Goal: Information Seeking & Learning: Understand process/instructions

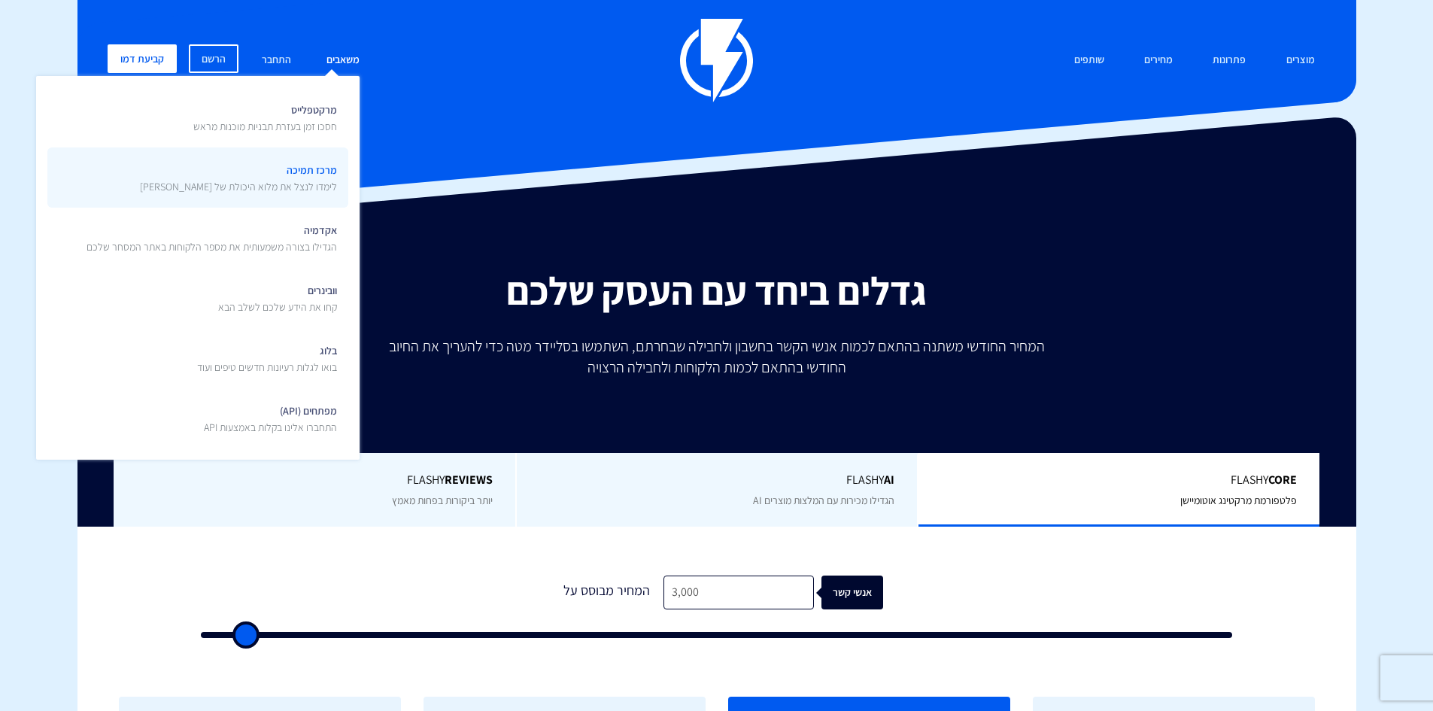
click at [309, 162] on span "מרכז תמיכה לימדו לנצל את מלוא היכולת של פלאשי" at bounding box center [238, 176] width 197 height 35
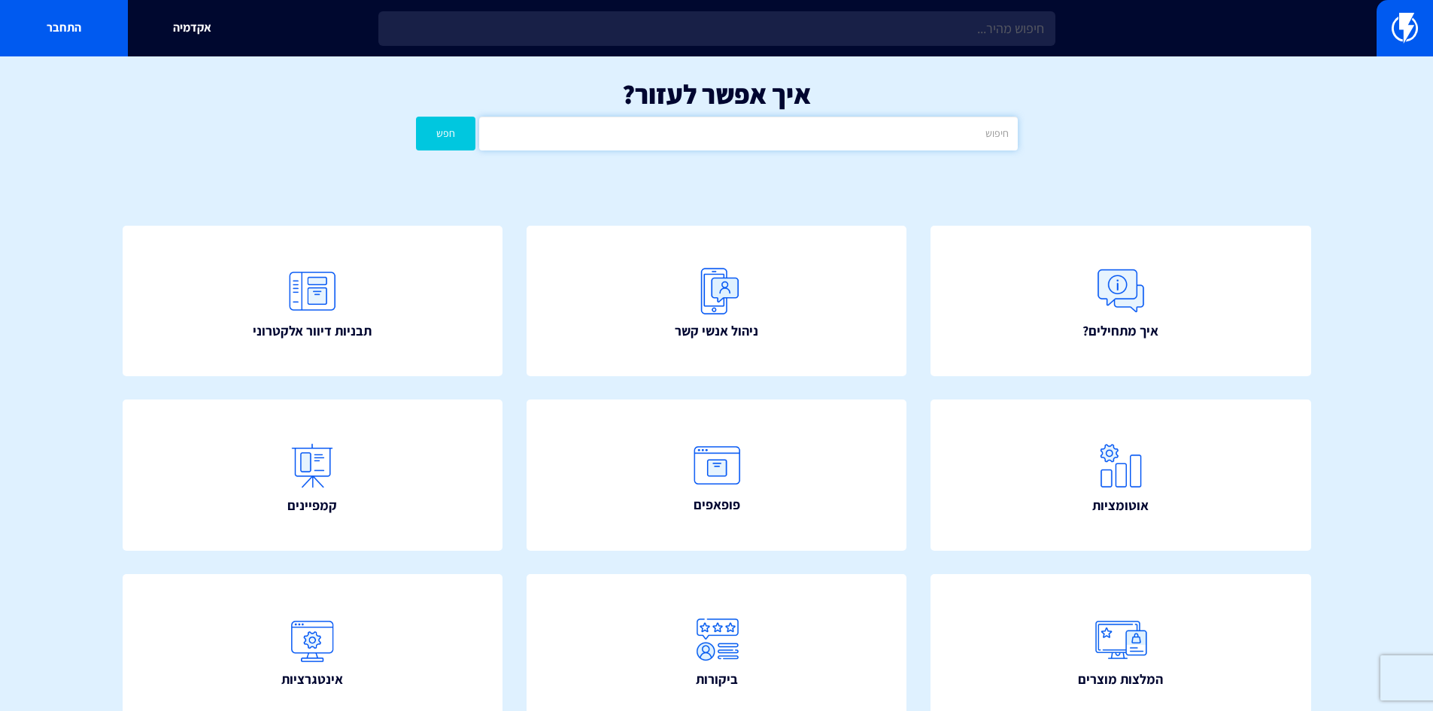
click at [812, 135] on input "text" at bounding box center [748, 134] width 538 height 34
type input "דומיין"
click at [416, 117] on button "חפש" at bounding box center [446, 134] width 60 height 34
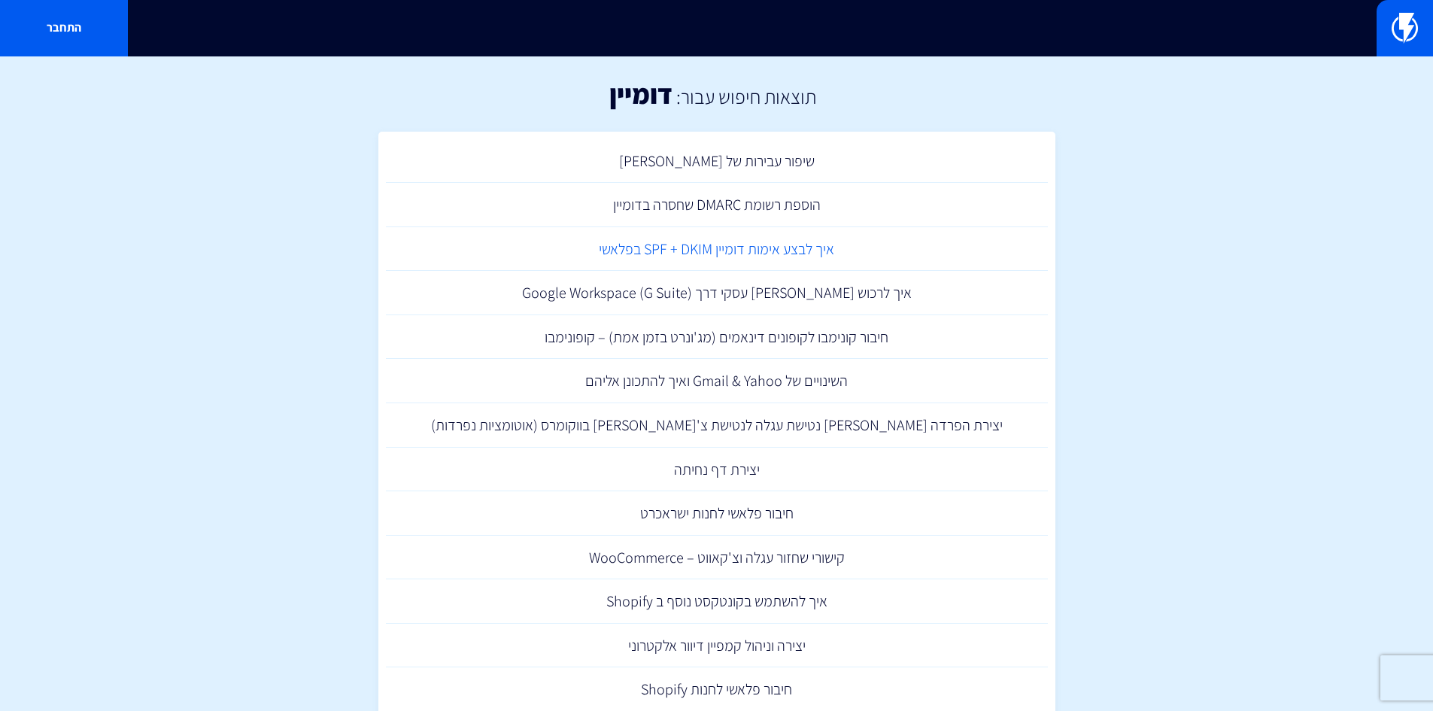
click at [741, 251] on link "איך לבצע אימות דומיין SPF + DKIM בפלאשי" at bounding box center [717, 249] width 662 height 44
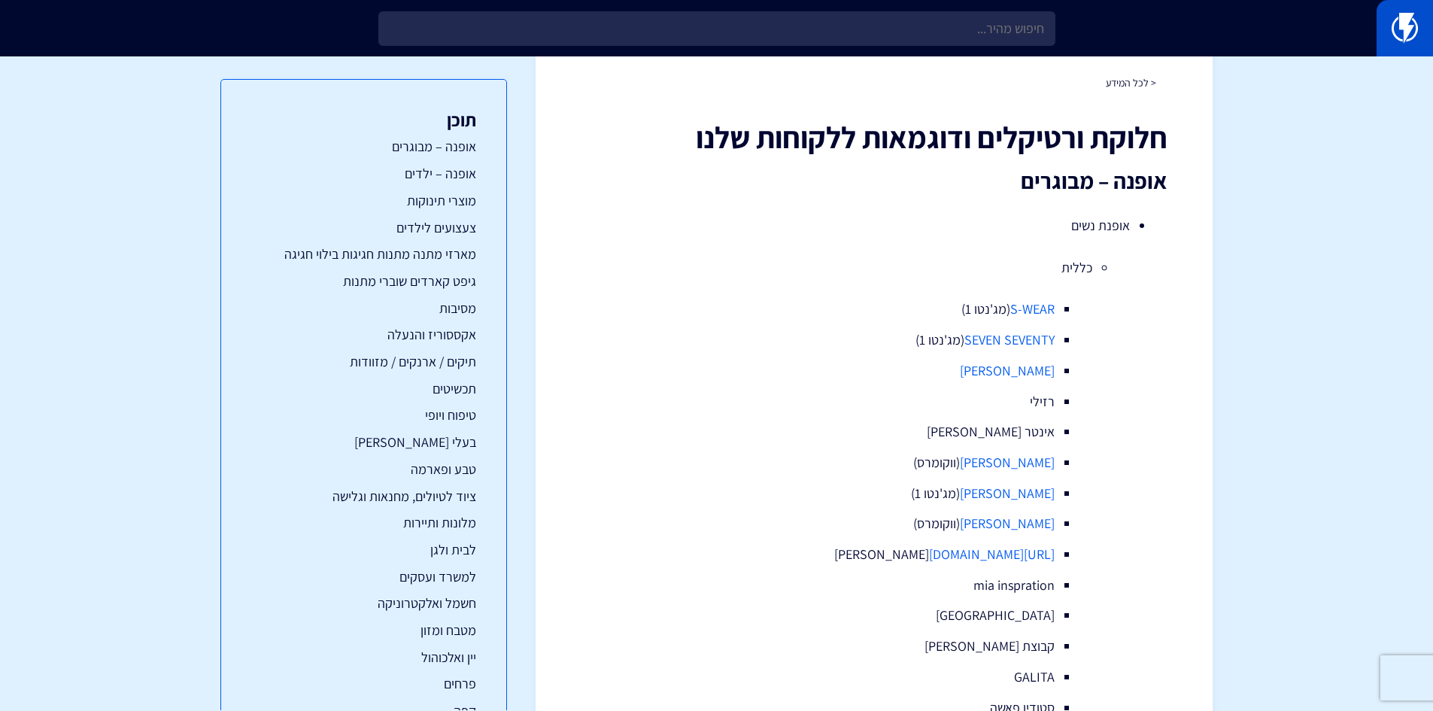
scroll to position [75, 0]
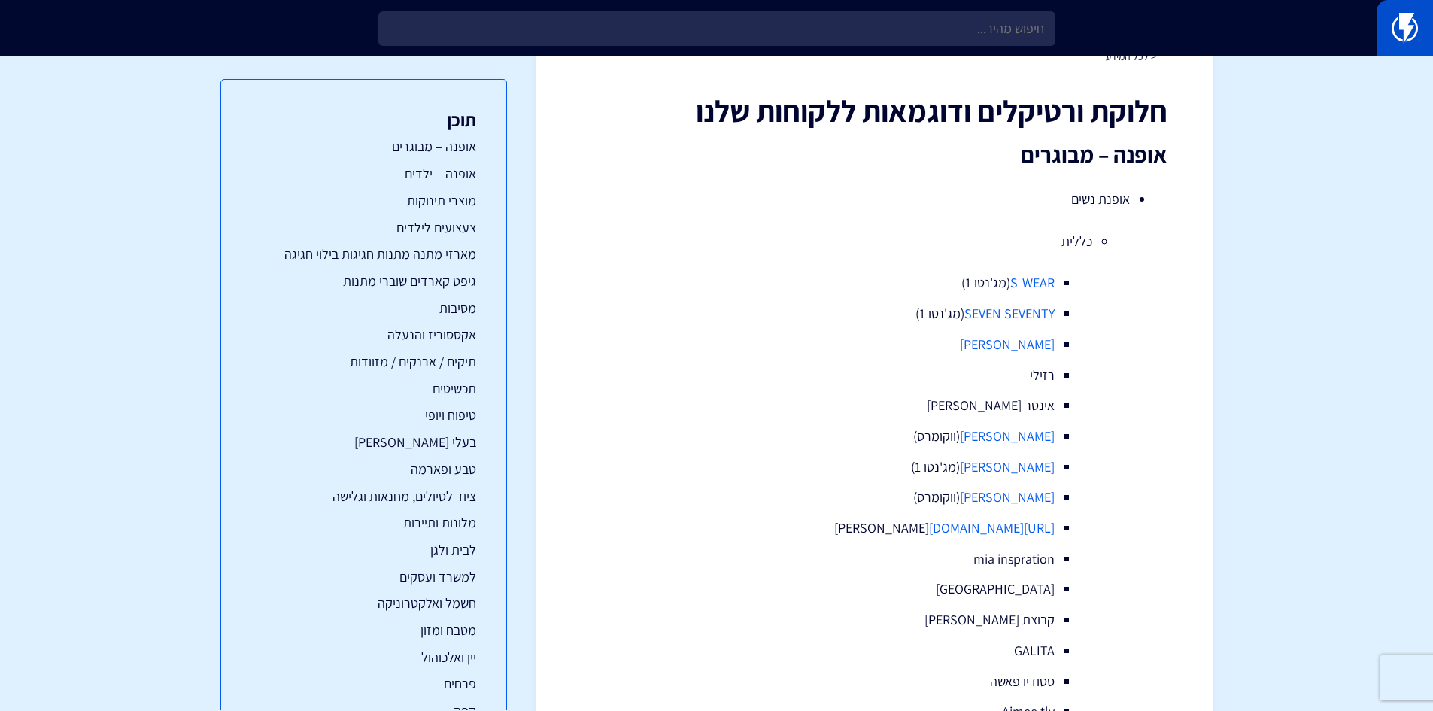
click at [1412, 18] on img at bounding box center [1405, 28] width 26 height 30
click at [1412, 19] on img at bounding box center [1405, 28] width 26 height 30
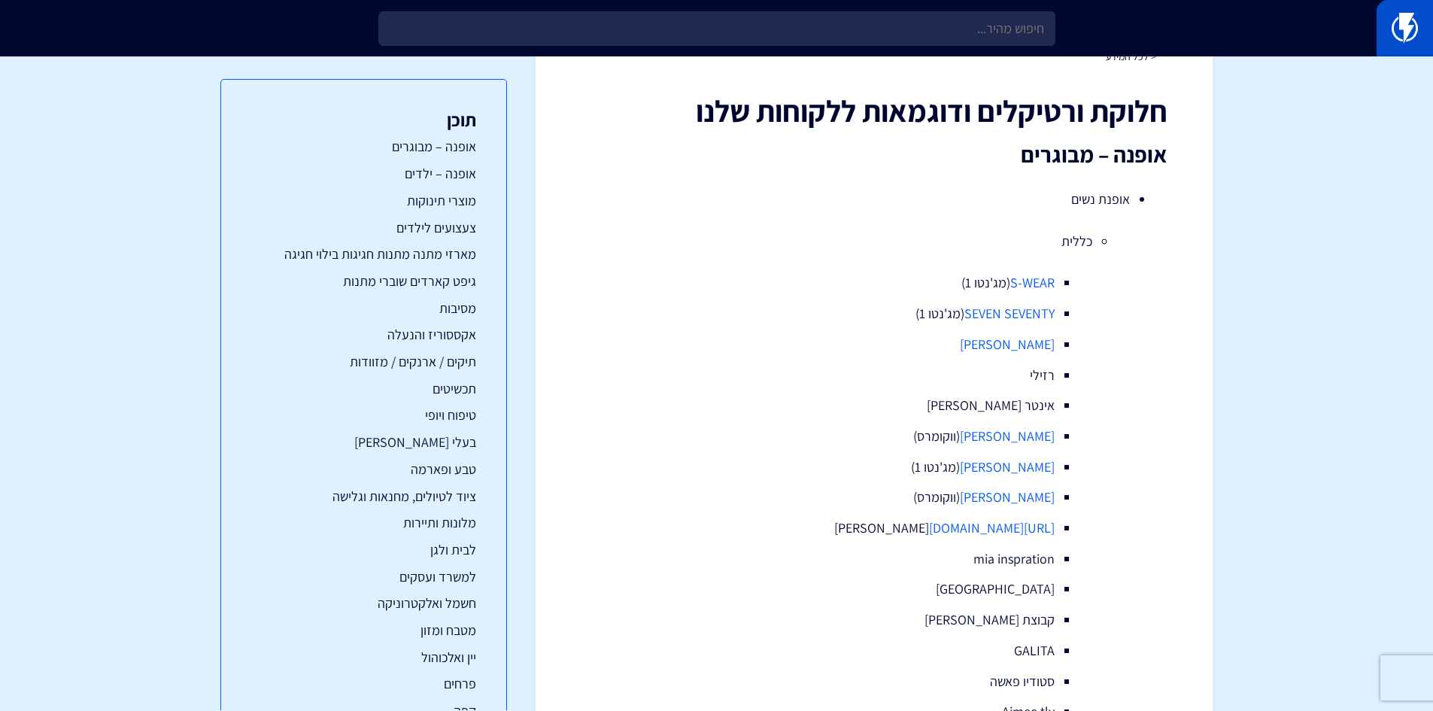
click at [1412, 19] on img at bounding box center [1405, 28] width 26 height 30
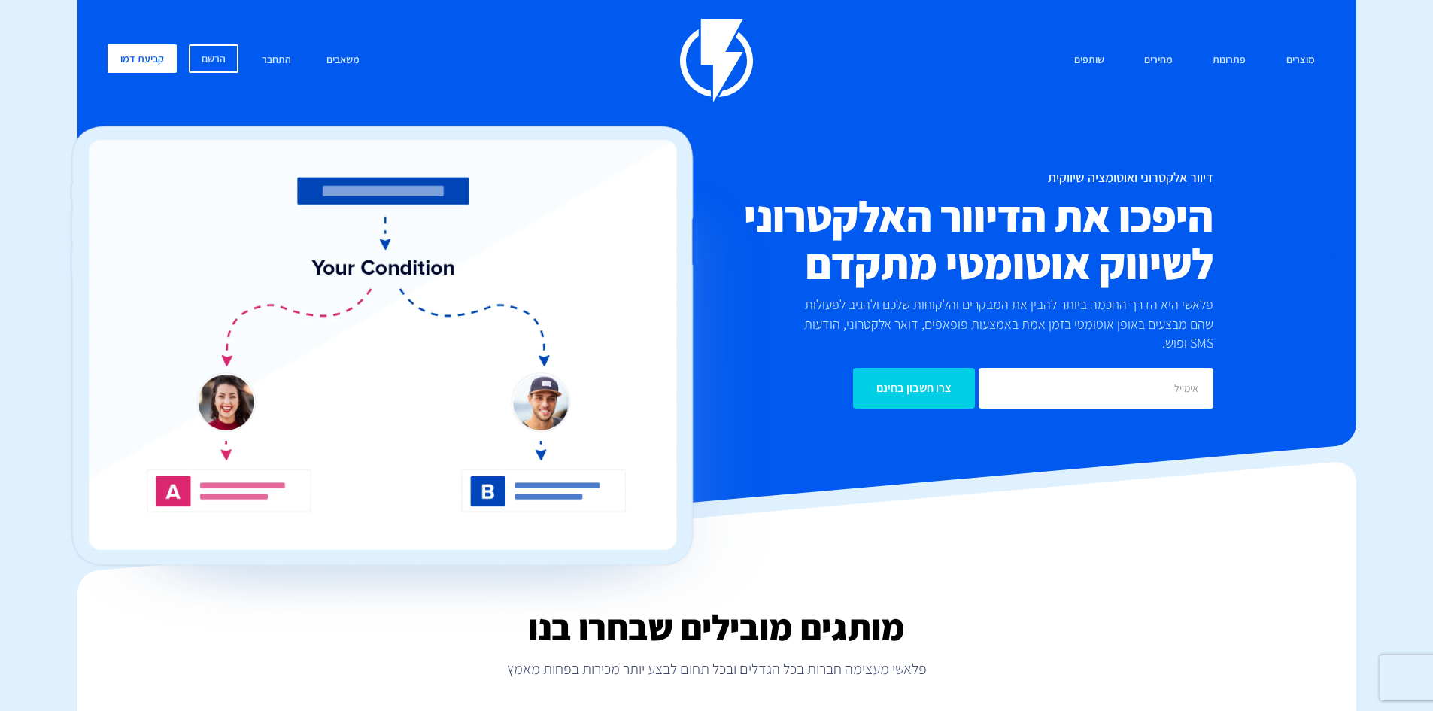
drag, startPoint x: 0, startPoint y: 0, endPoint x: 842, endPoint y: 81, distance: 845.8
click at [822, 84] on div "מוצרים שיווק אוטומטי הפכו את השיווק לאוטומטי דיוור אלקטרוני שלחו את המסר הנכון …" at bounding box center [717, 61] width 1242 height 84
click at [1153, 57] on link "מחירים" at bounding box center [1158, 60] width 51 height 32
